Goal: Find specific page/section: Find specific page/section

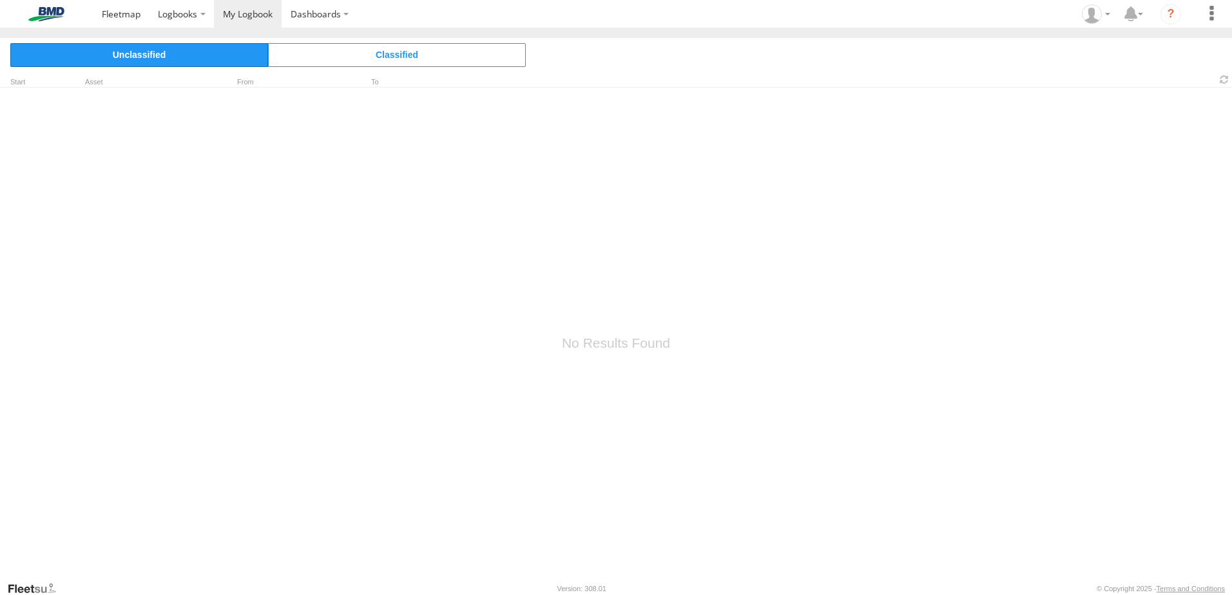
click at [218, 59] on span "Unclassified" at bounding box center [139, 54] width 258 height 23
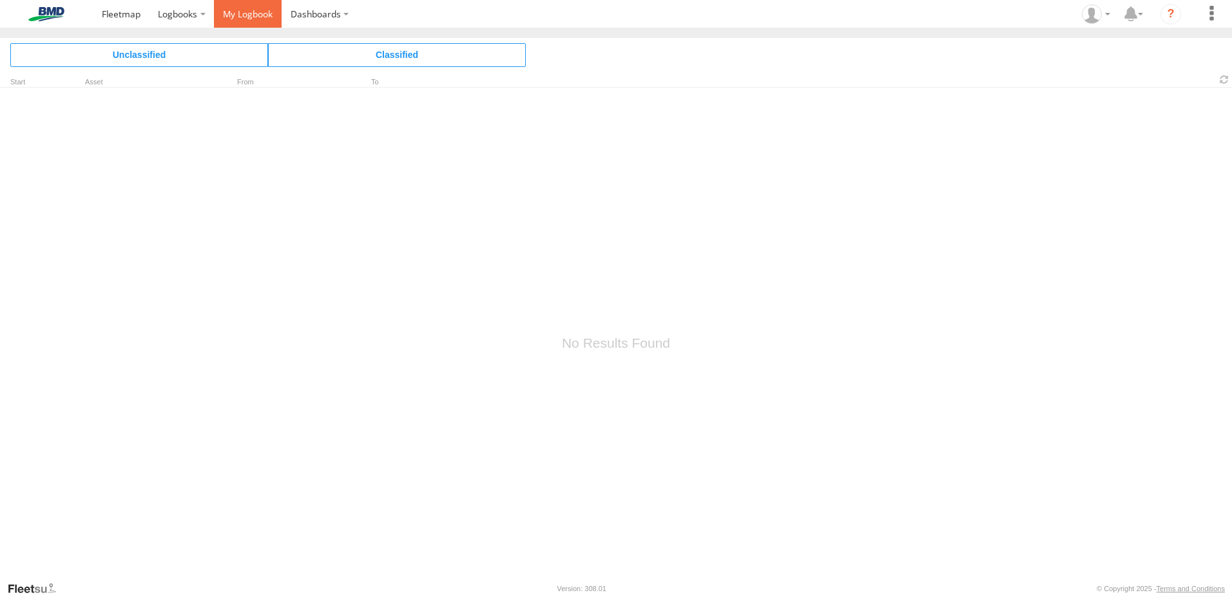
click at [254, 12] on span at bounding box center [248, 14] width 50 height 12
click at [110, 19] on span at bounding box center [121, 14] width 39 height 12
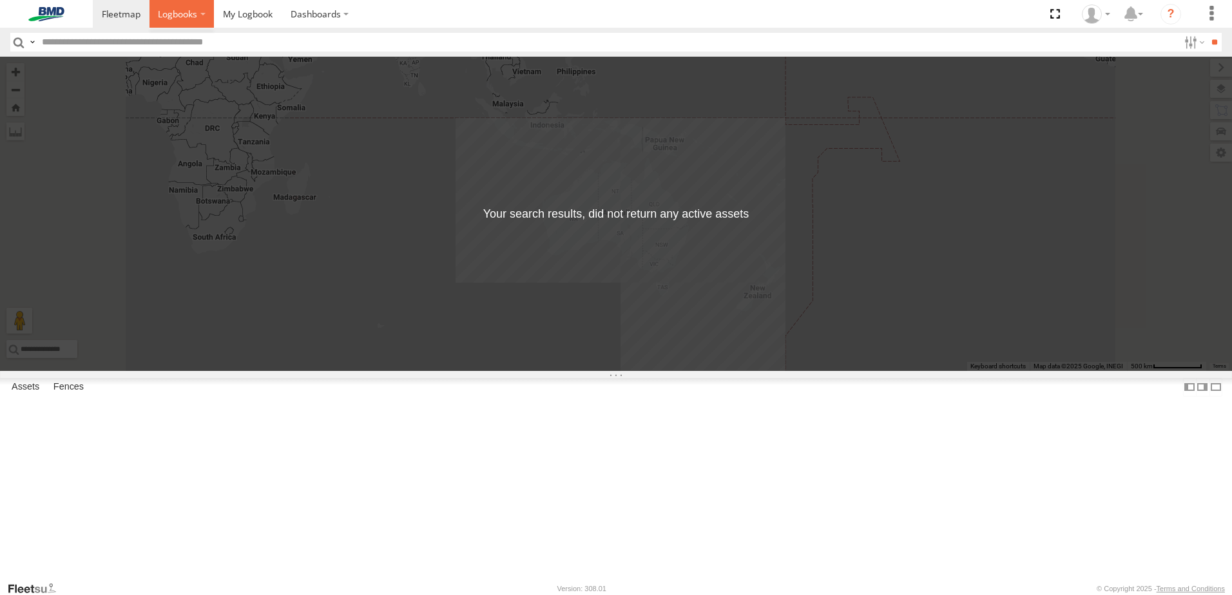
click at [179, 17] on span at bounding box center [177, 14] width 39 height 12
click at [88, 44] on input "text" at bounding box center [608, 42] width 1142 height 19
type input "******"
click at [1207, 33] on input "**" at bounding box center [1214, 42] width 15 height 19
click at [202, 13] on label at bounding box center [182, 14] width 65 height 28
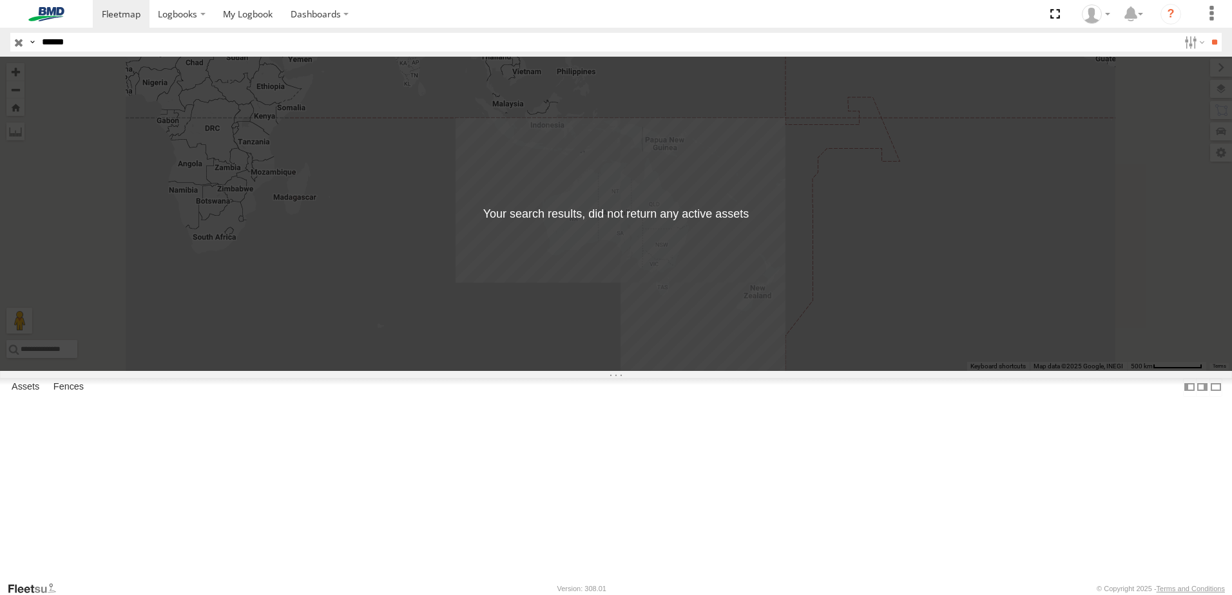
drag, startPoint x: 81, startPoint y: 43, endPoint x: 30, endPoint y: 38, distance: 51.2
click at [30, 38] on div "Search Query Asset ID Asset Label Registration Manufacturer Model VIN Job ID Dr…" at bounding box center [608, 42] width 1197 height 19
click at [192, 13] on span at bounding box center [177, 14] width 39 height 12
click at [269, 17] on span at bounding box center [248, 14] width 50 height 12
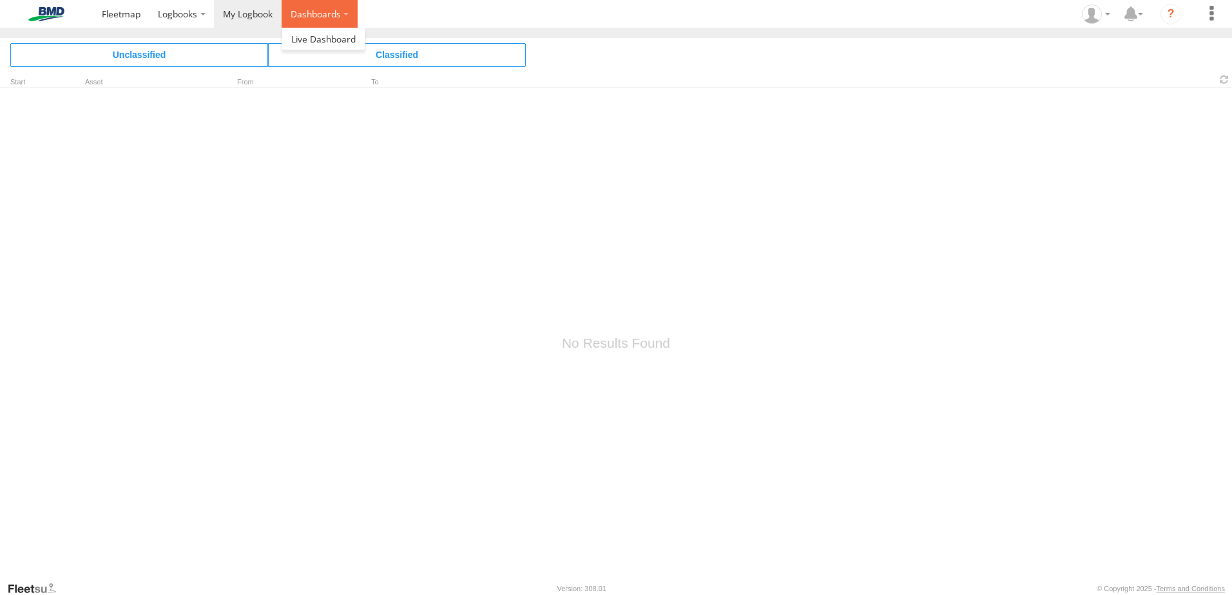
click at [328, 17] on label "Dashboards" at bounding box center [320, 14] width 76 height 28
click at [320, 39] on span at bounding box center [323, 39] width 64 height 12
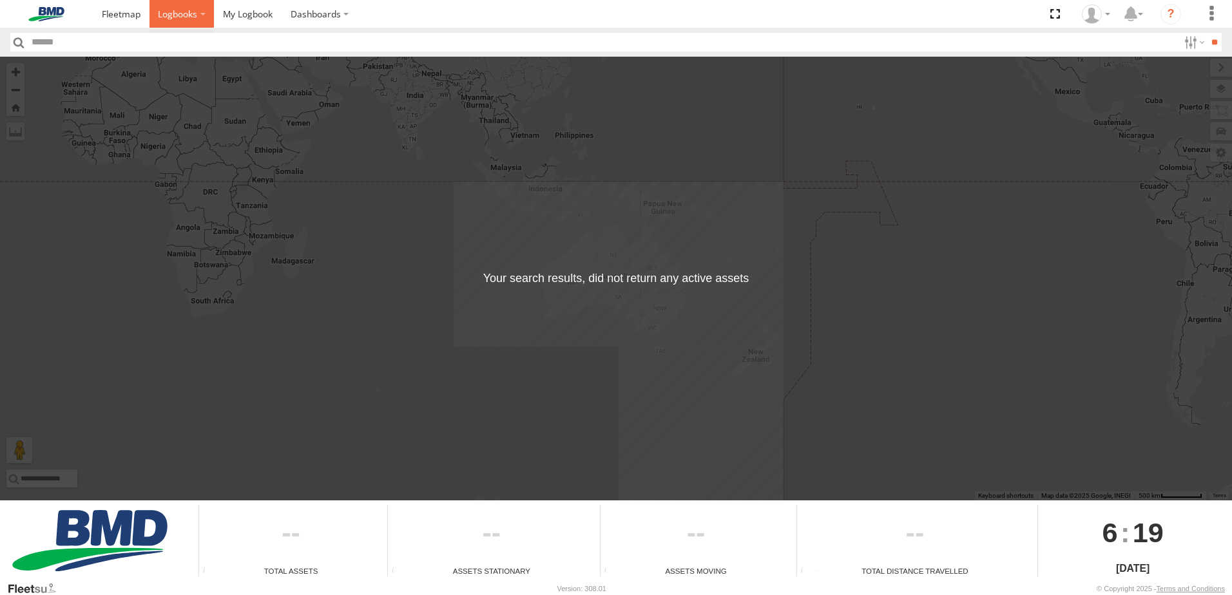
click at [195, 13] on span at bounding box center [177, 14] width 39 height 12
